Goal: Task Accomplishment & Management: Manage account settings

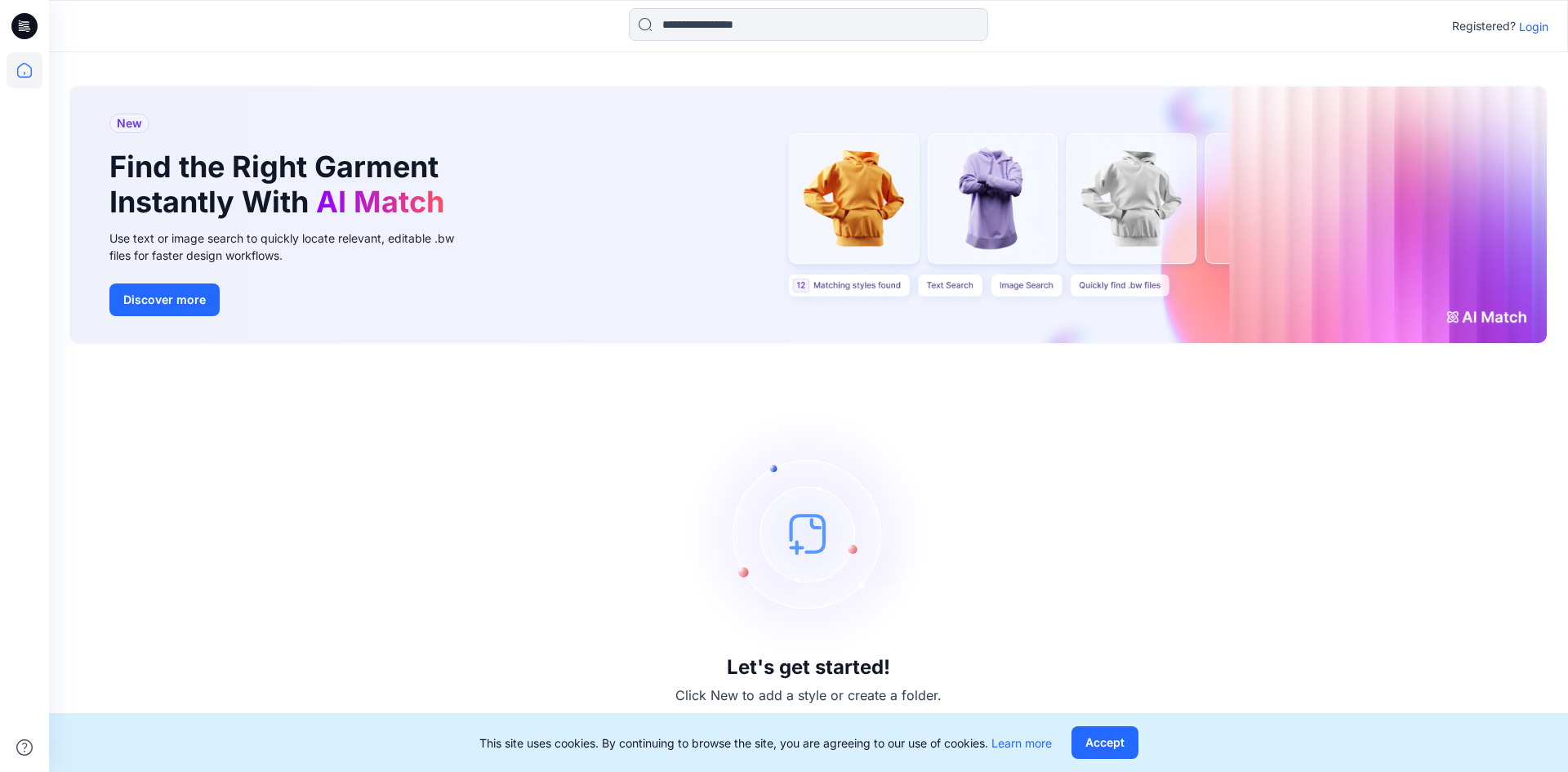
click at [1531, 27] on p "Login" at bounding box center [1533, 26] width 29 height 17
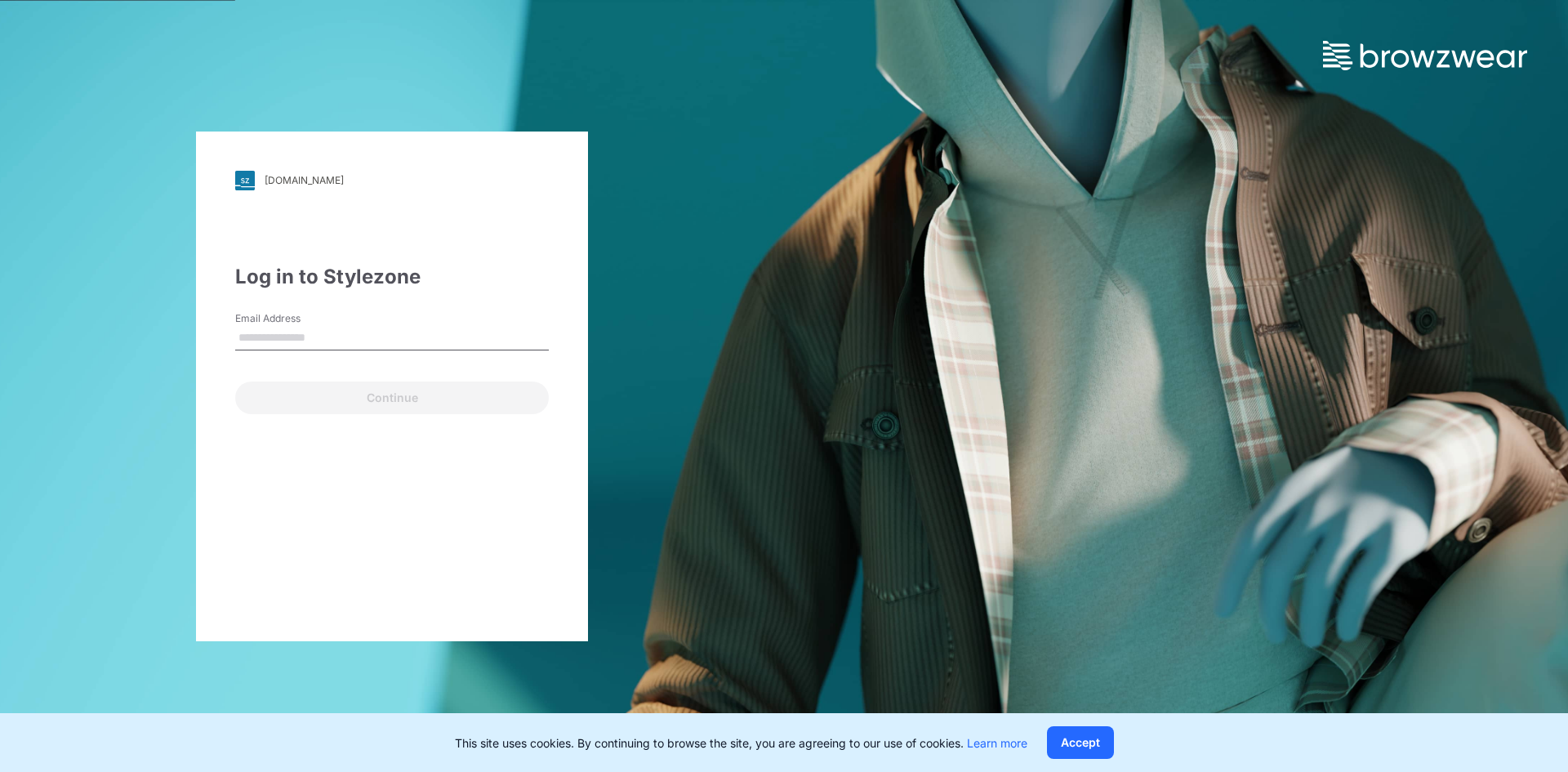
type input "**********"
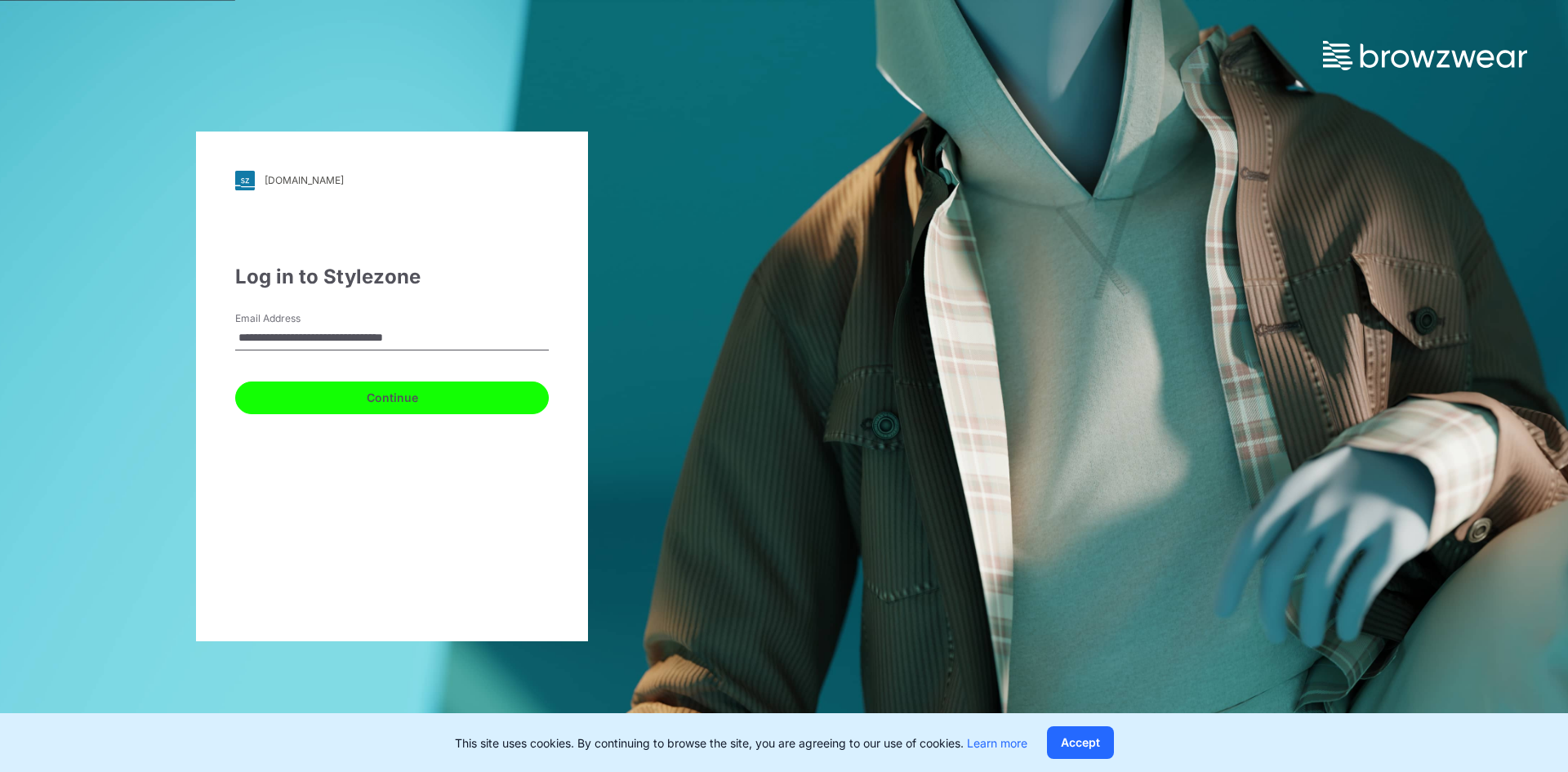
click at [457, 391] on button "Continue" at bounding box center [391, 397] width 313 height 33
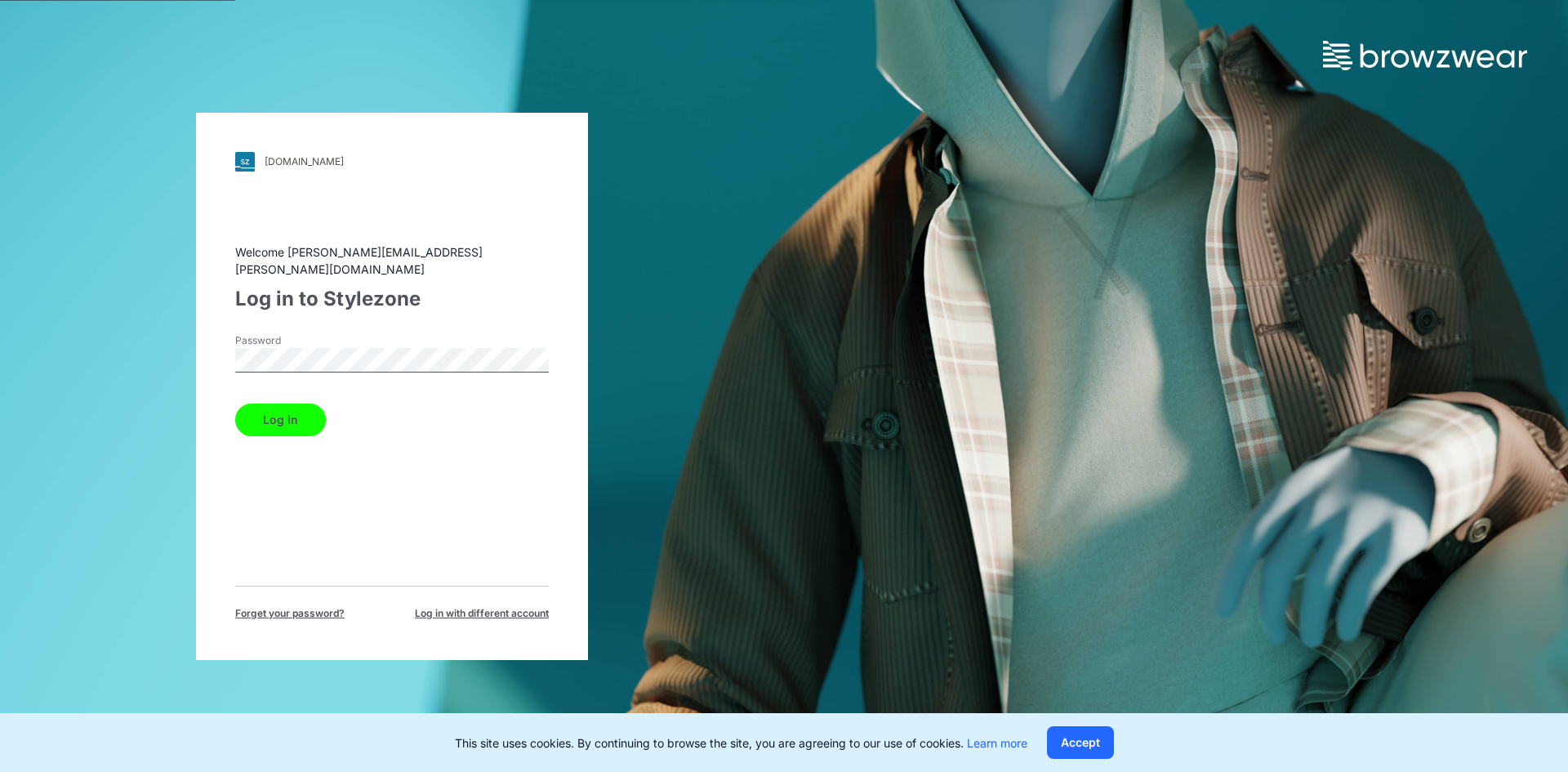
click at [304, 417] on button "Log in" at bounding box center [280, 420] width 90 height 33
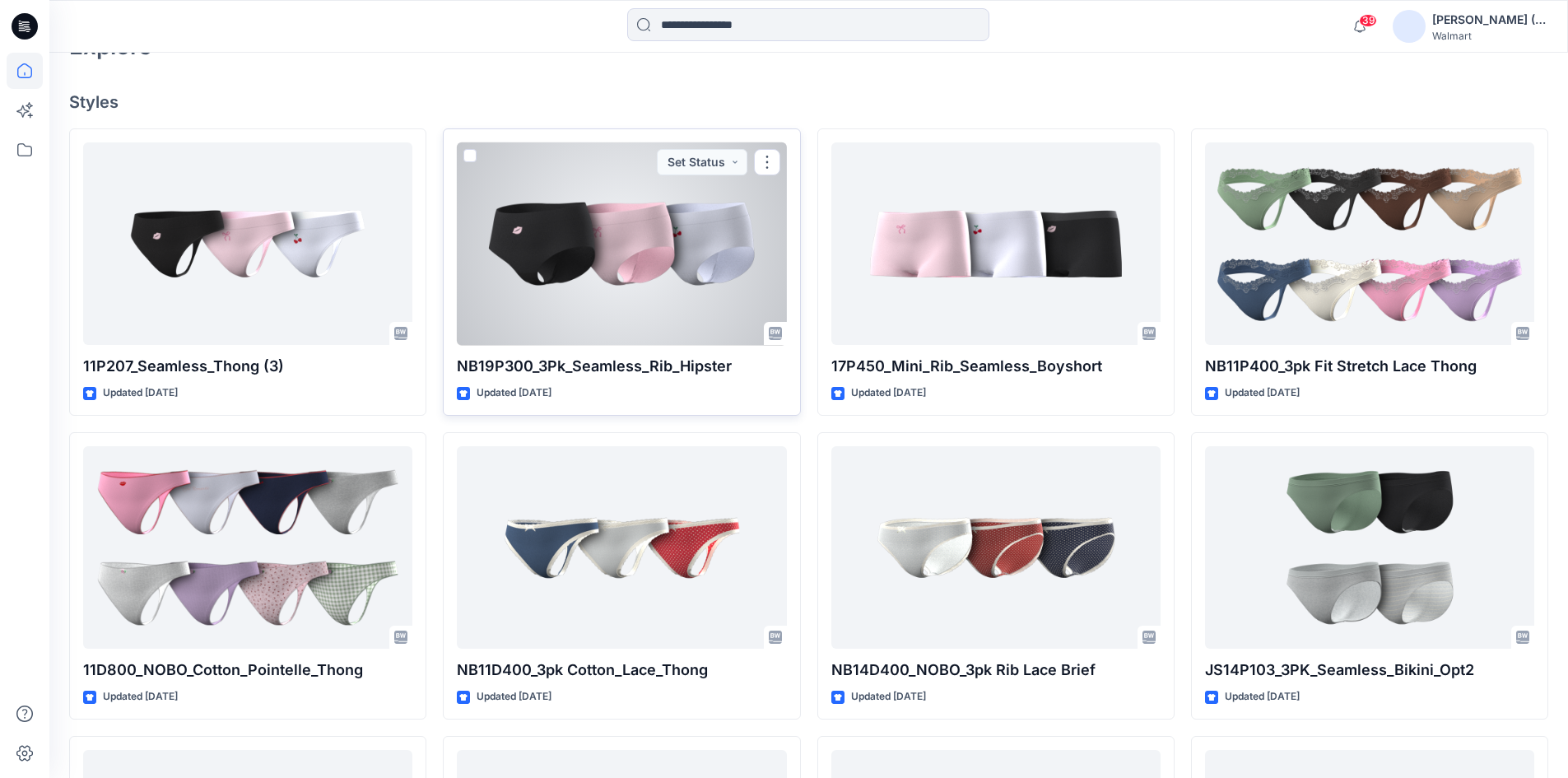
scroll to position [412, 0]
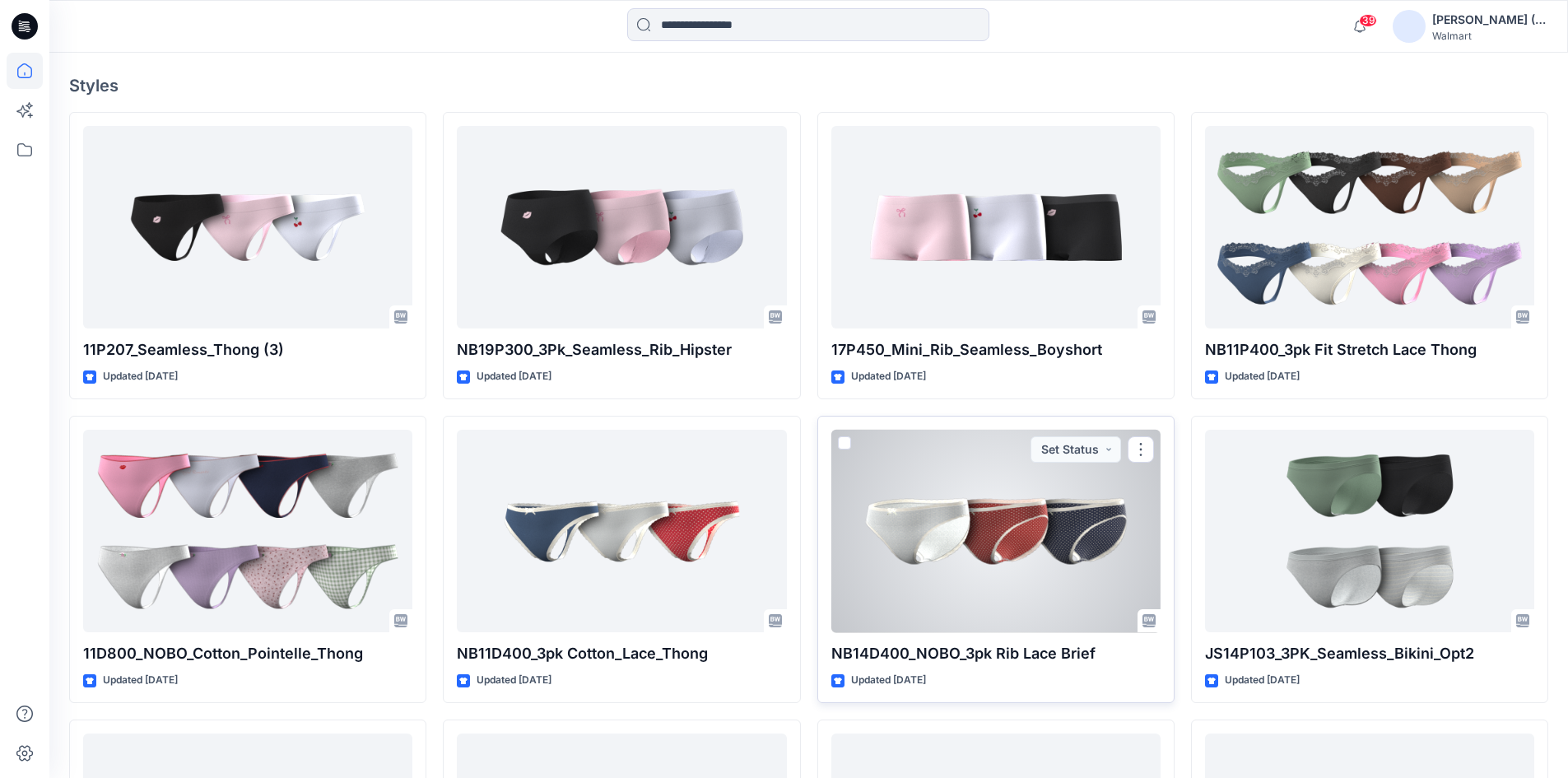
click at [910, 648] on p "NB14D400_NOBO_3pk Rib Lace Brief" at bounding box center [995, 653] width 329 height 23
